Goal: Information Seeking & Learning: Learn about a topic

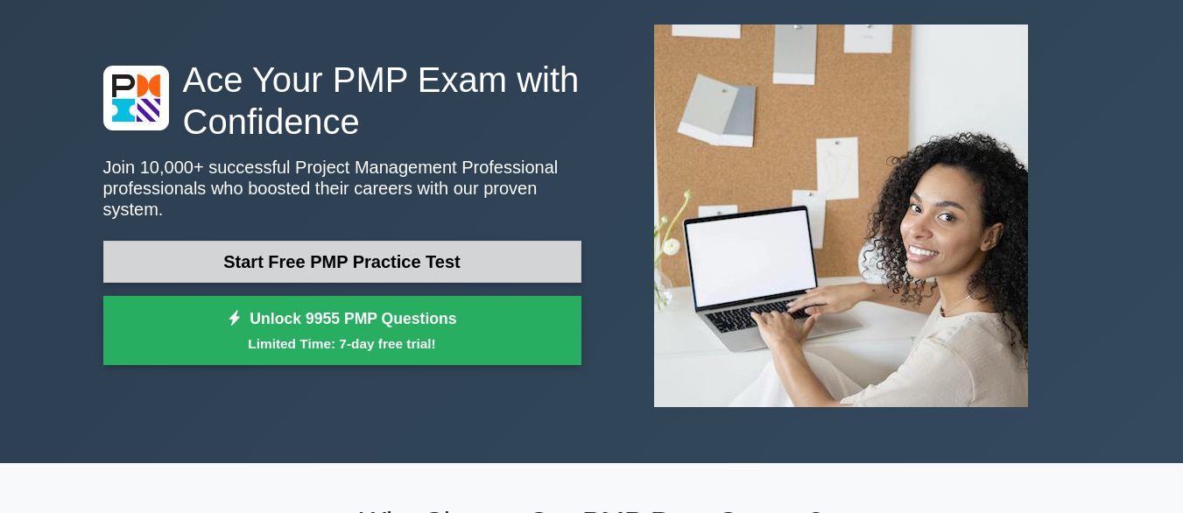
click at [382, 251] on link "Start Free PMP Practice Test" at bounding box center [342, 262] width 478 height 42
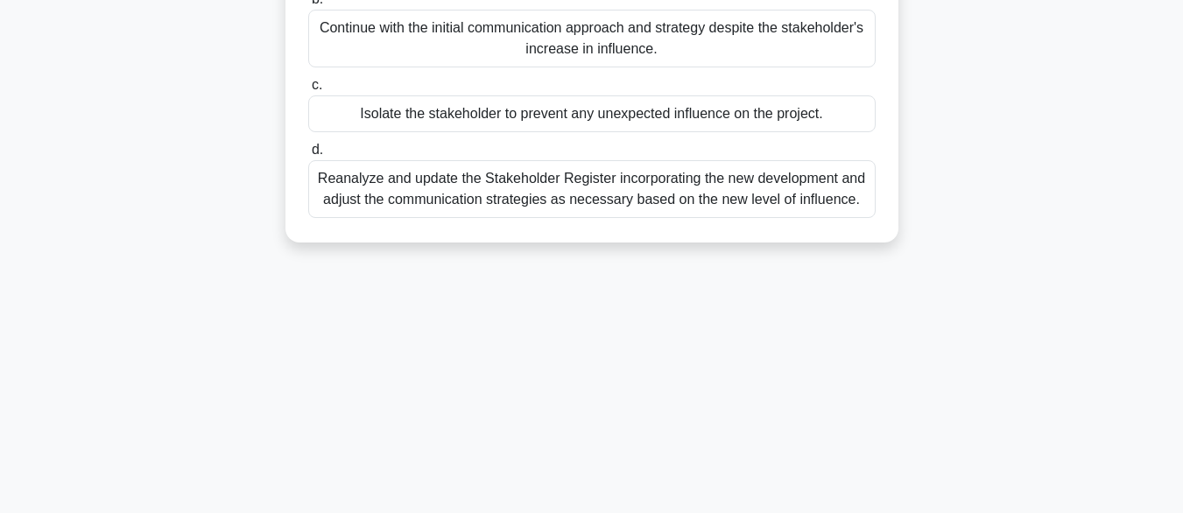
scroll to position [350, 0]
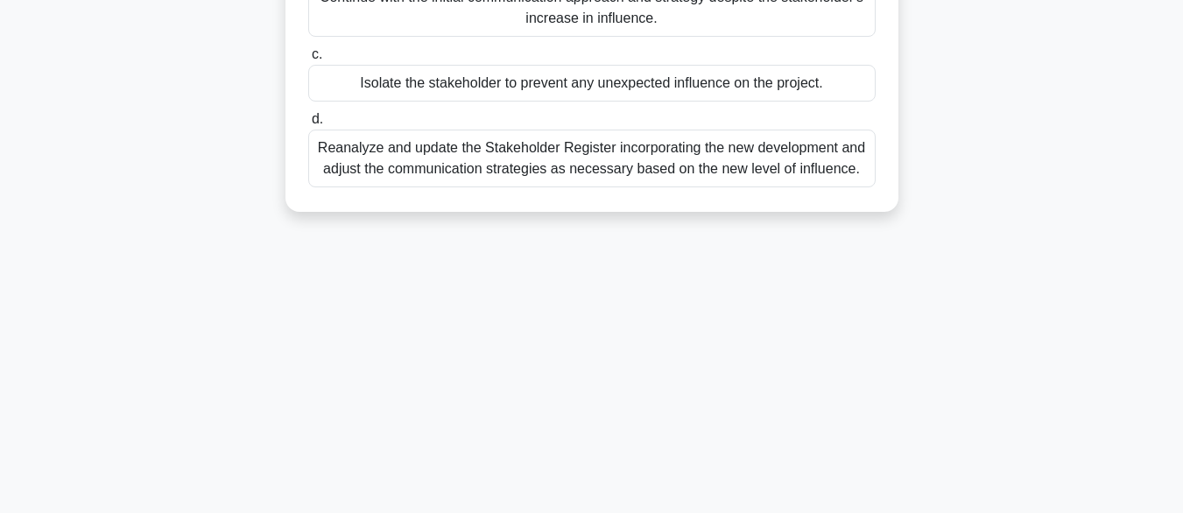
click at [483, 170] on div "Reanalyze and update the Stakeholder Register incorporating the new development…" at bounding box center [592, 159] width 568 height 58
click at [308, 125] on input "d. Reanalyze and update the Stakeholder Register incorporating the new developm…" at bounding box center [308, 119] width 0 height 11
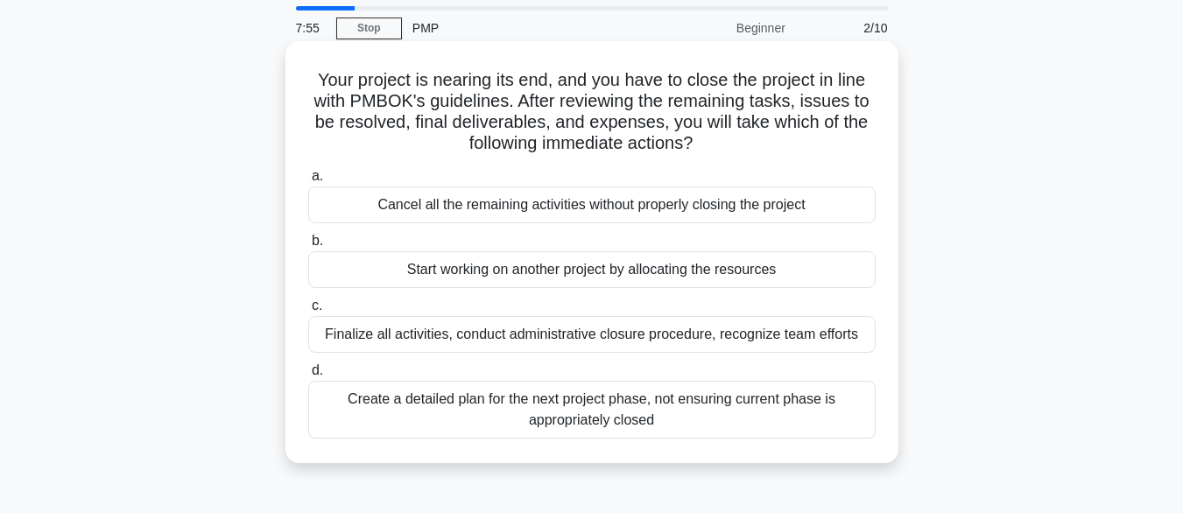
scroll to position [88, 0]
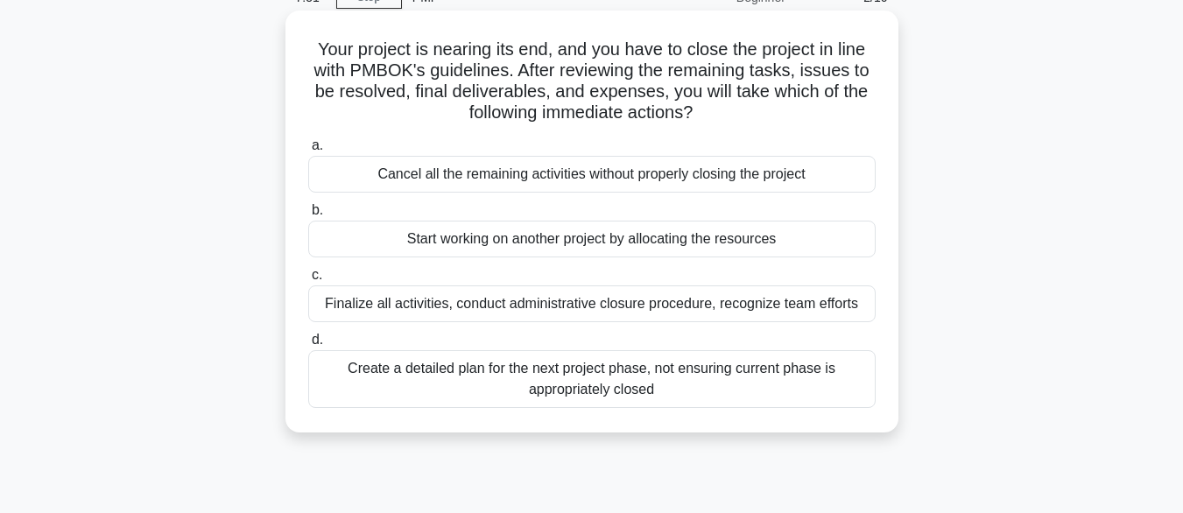
click at [515, 300] on div "Finalize all activities, conduct administrative closure procedure, recognize te…" at bounding box center [592, 304] width 568 height 37
click at [308, 281] on input "c. Finalize all activities, conduct administrative closure procedure, recognize…" at bounding box center [308, 275] width 0 height 11
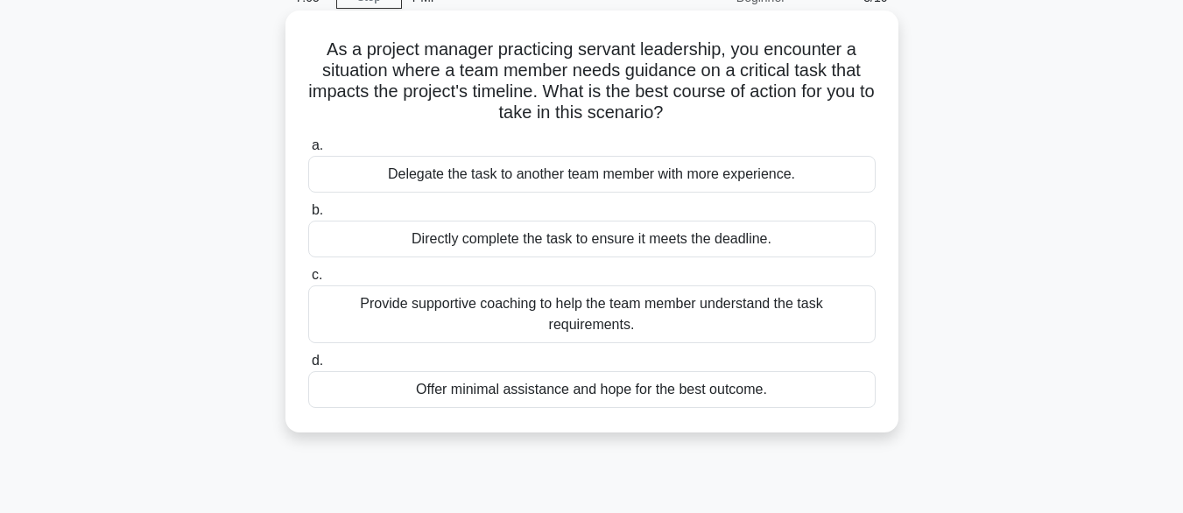
click at [504, 321] on div "Provide supportive coaching to help the team member understand the task require…" at bounding box center [592, 315] width 568 height 58
click at [308, 281] on input "c. Provide supportive coaching to help the team member understand the task requ…" at bounding box center [308, 275] width 0 height 11
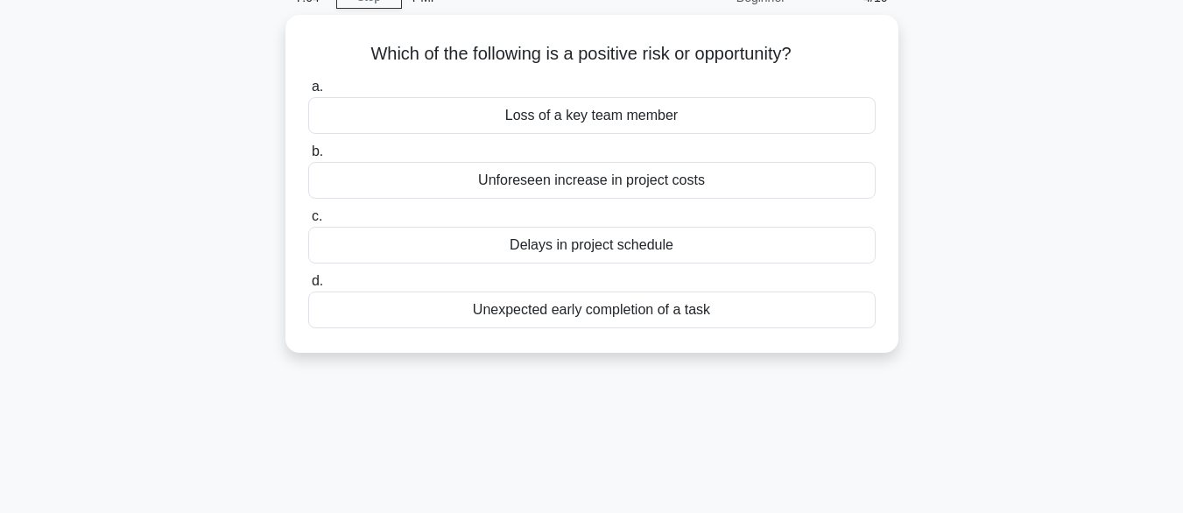
scroll to position [0, 0]
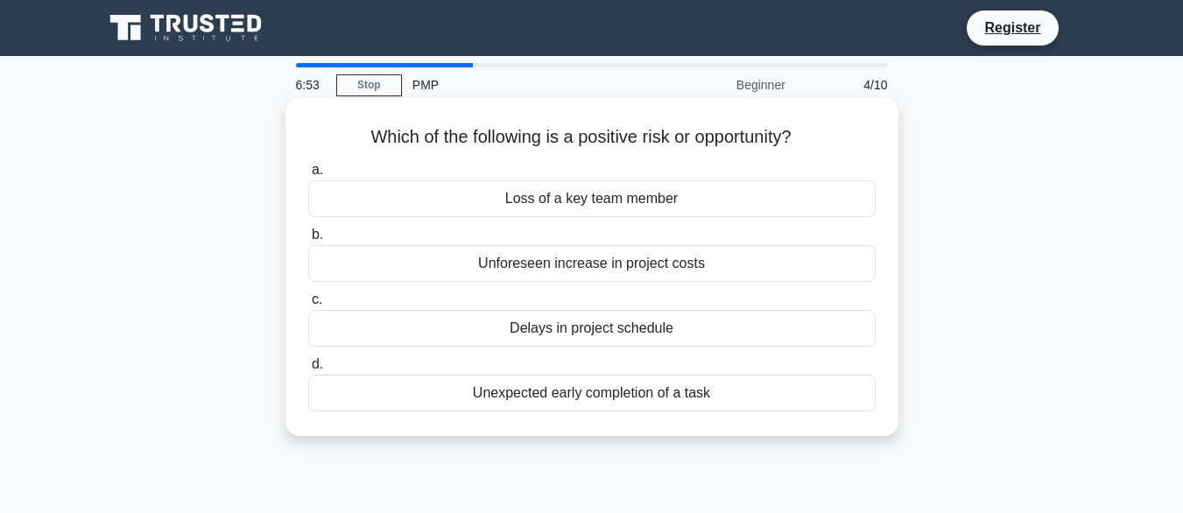
click at [657, 392] on div "Unexpected early completion of a task" at bounding box center [592, 393] width 568 height 37
click at [308, 370] on input "d. Unexpected early completion of a task" at bounding box center [308, 364] width 0 height 11
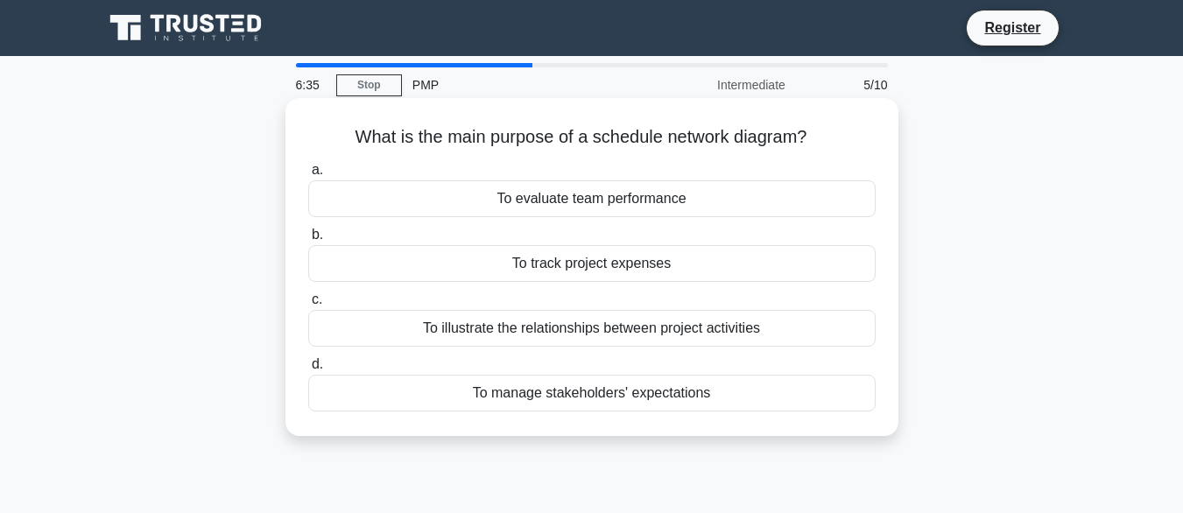
click at [662, 334] on div "To illustrate the relationships between project activities" at bounding box center [592, 328] width 568 height 37
click at [308, 306] on input "c. To illustrate the relationships between project activities" at bounding box center [308, 299] width 0 height 11
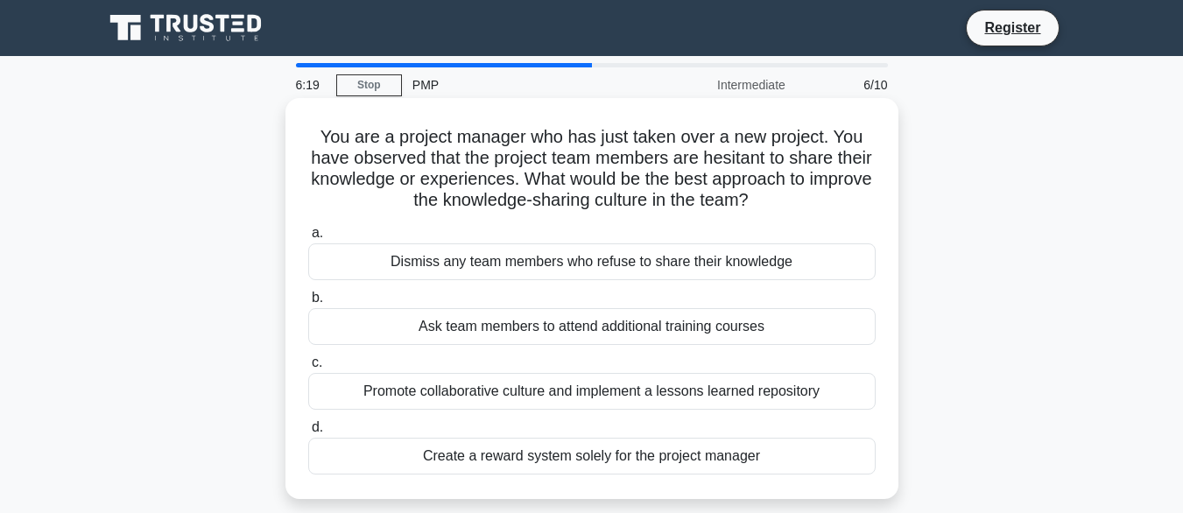
scroll to position [88, 0]
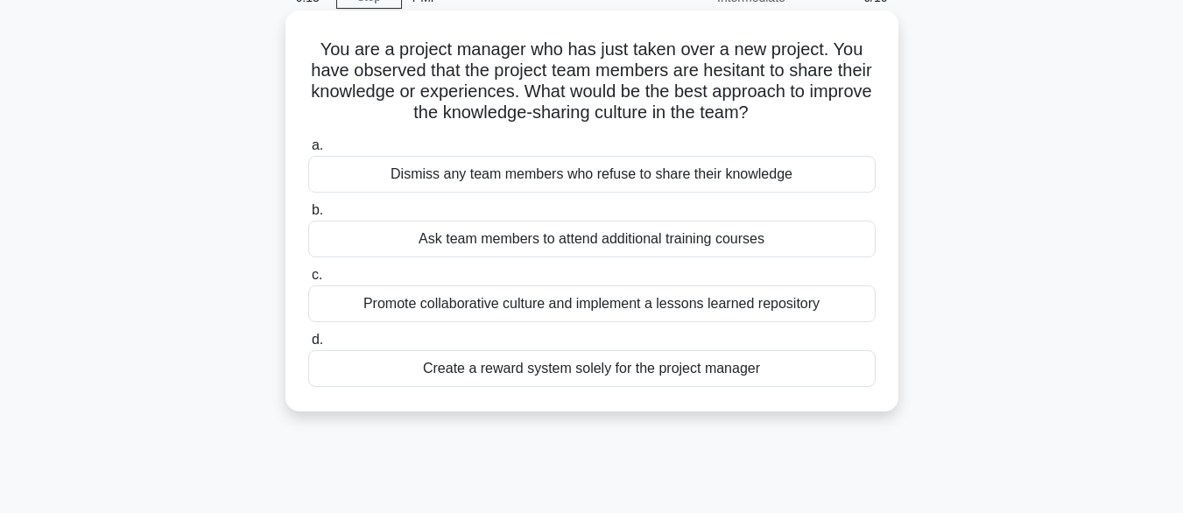
click at [490, 314] on div "Promote collaborative culture and implement a lessons learned repository" at bounding box center [592, 304] width 568 height 37
click at [308, 281] on input "c. Promote collaborative culture and implement a lessons learned repository" at bounding box center [308, 275] width 0 height 11
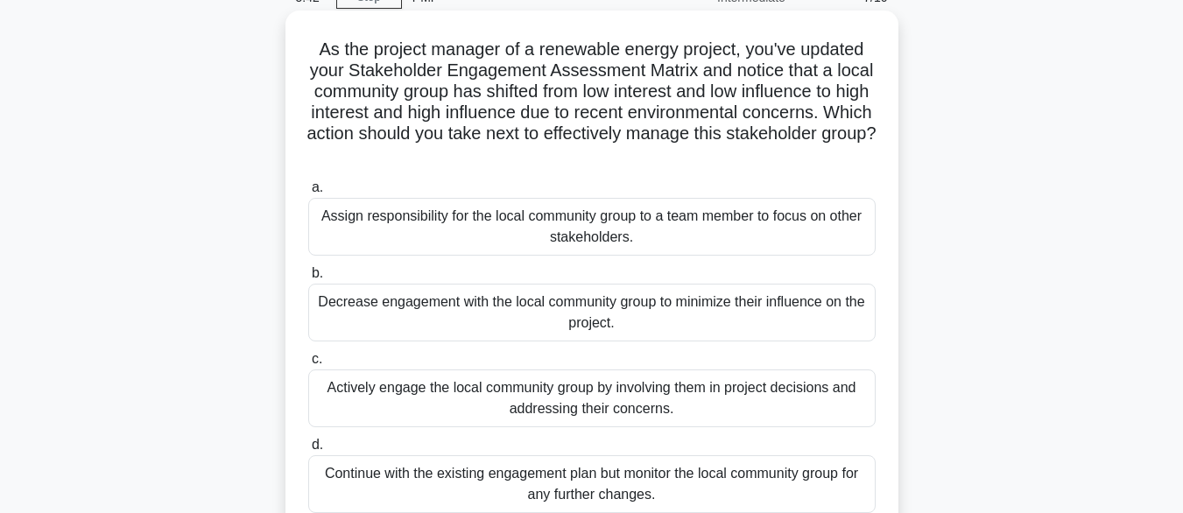
scroll to position [175, 0]
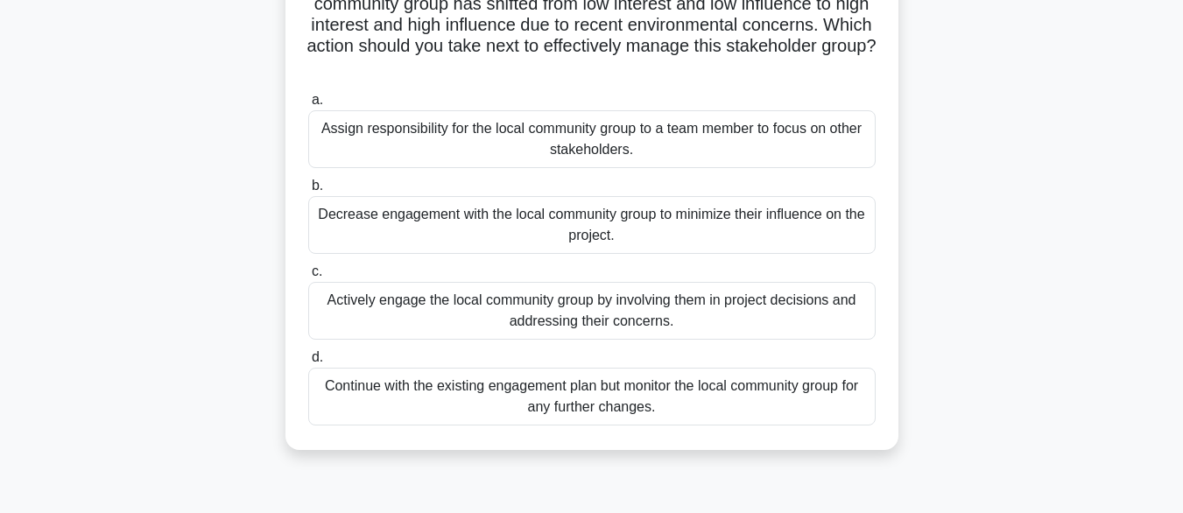
click at [626, 299] on div "Actively engage the local community group by involving them in project decision…" at bounding box center [592, 311] width 568 height 58
click at [308, 278] on input "c. Actively engage the local community group by involving them in project decis…" at bounding box center [308, 271] width 0 height 11
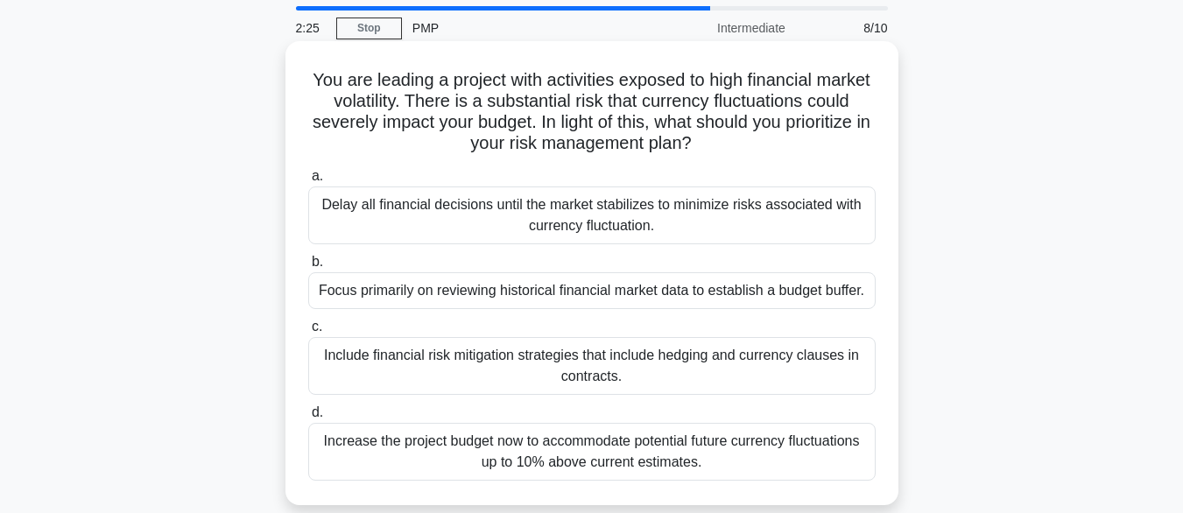
scroll to position [88, 0]
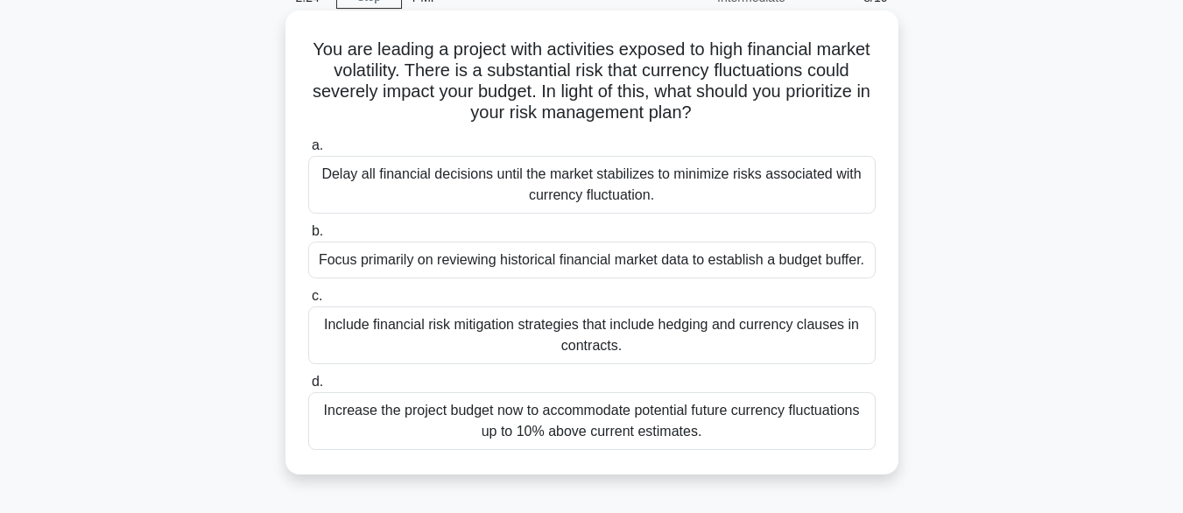
click at [640, 356] on div "Include financial risk mitigation strategies that include hedging and currency …" at bounding box center [592, 336] width 568 height 58
click at [308, 302] on input "c. Include financial risk mitigation strategies that include hedging and curren…" at bounding box center [308, 296] width 0 height 11
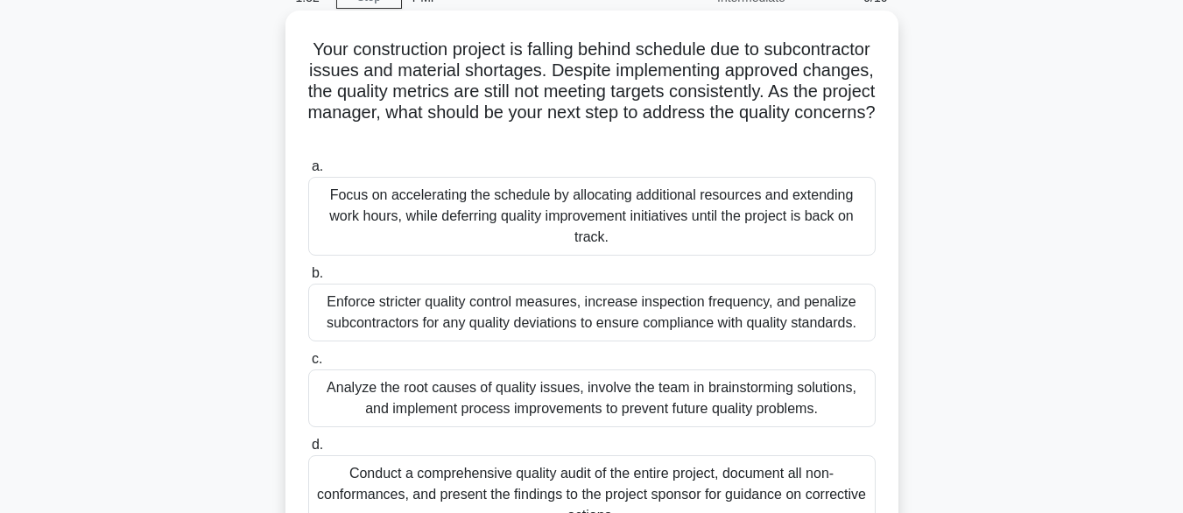
scroll to position [175, 0]
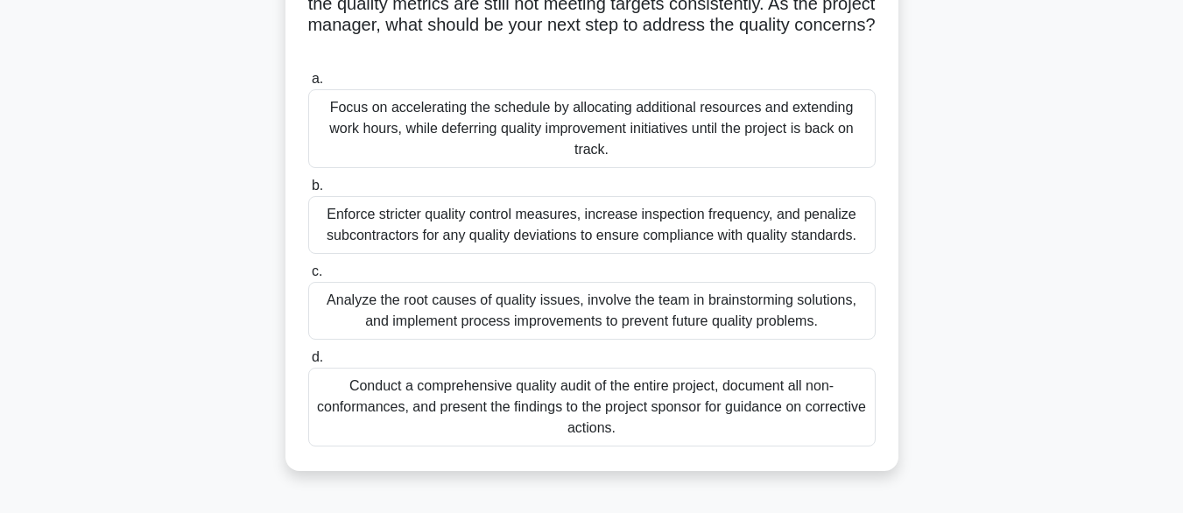
click at [464, 334] on div "Analyze the root causes of quality issues, involve the team in brainstorming so…" at bounding box center [592, 311] width 568 height 58
click at [308, 278] on input "c. Analyze the root causes of quality issues, involve the team in brainstorming…" at bounding box center [308, 271] width 0 height 11
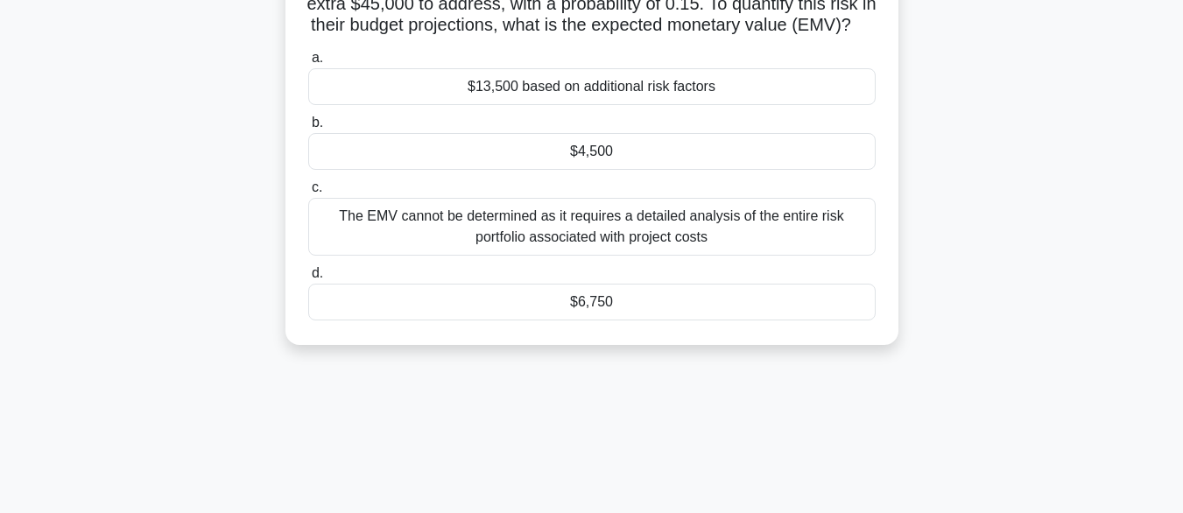
click at [507, 170] on div "$4,500" at bounding box center [592, 151] width 568 height 37
click at [308, 129] on input "b. $4,500" at bounding box center [308, 122] width 0 height 11
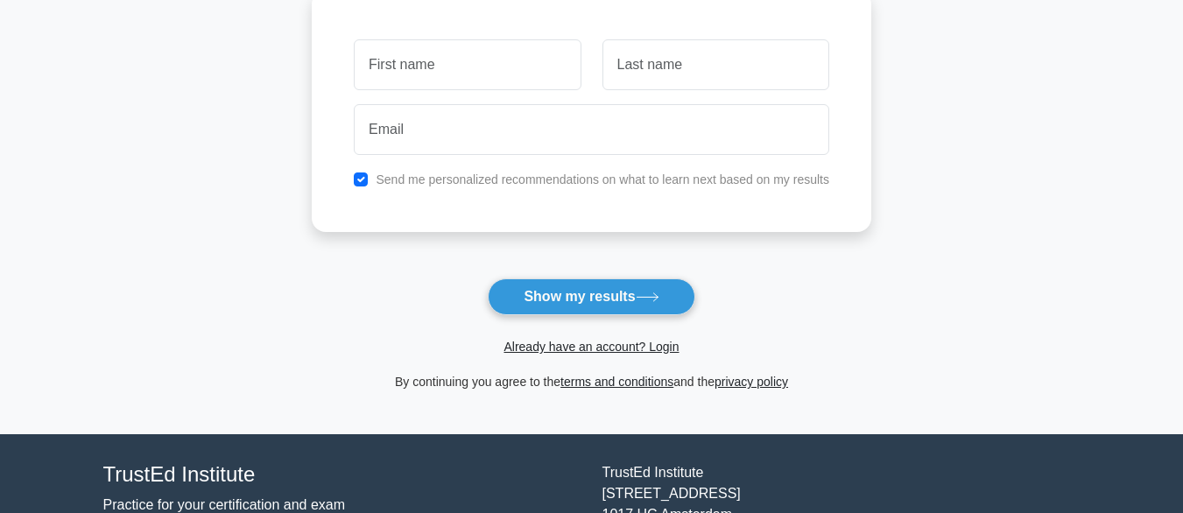
scroll to position [263, 0]
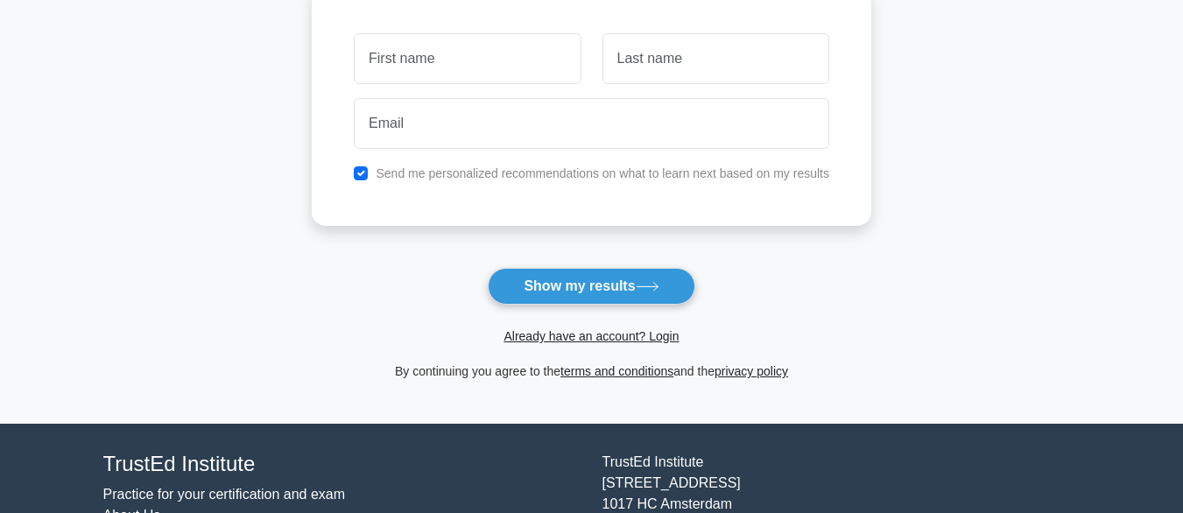
click at [520, 313] on div "Already have an account? Login" at bounding box center [592, 326] width 560 height 42
click at [514, 298] on button "Show my results" at bounding box center [591, 286] width 207 height 37
